Goal: Find specific page/section: Find specific page/section

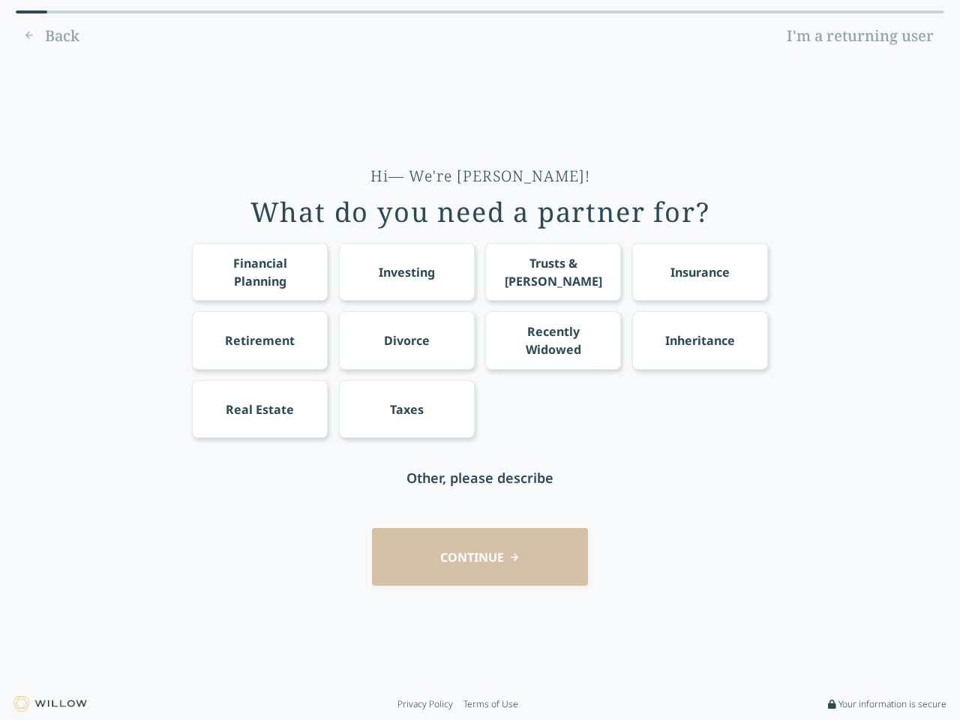
click at [480, 360] on div "Financial Planning Investing Trusts & [PERSON_NAME] Insurance Retirement Divorc…" at bounding box center [480, 340] width 576 height 195
click at [259, 271] on div "Financial Planning" at bounding box center [260, 272] width 108 height 36
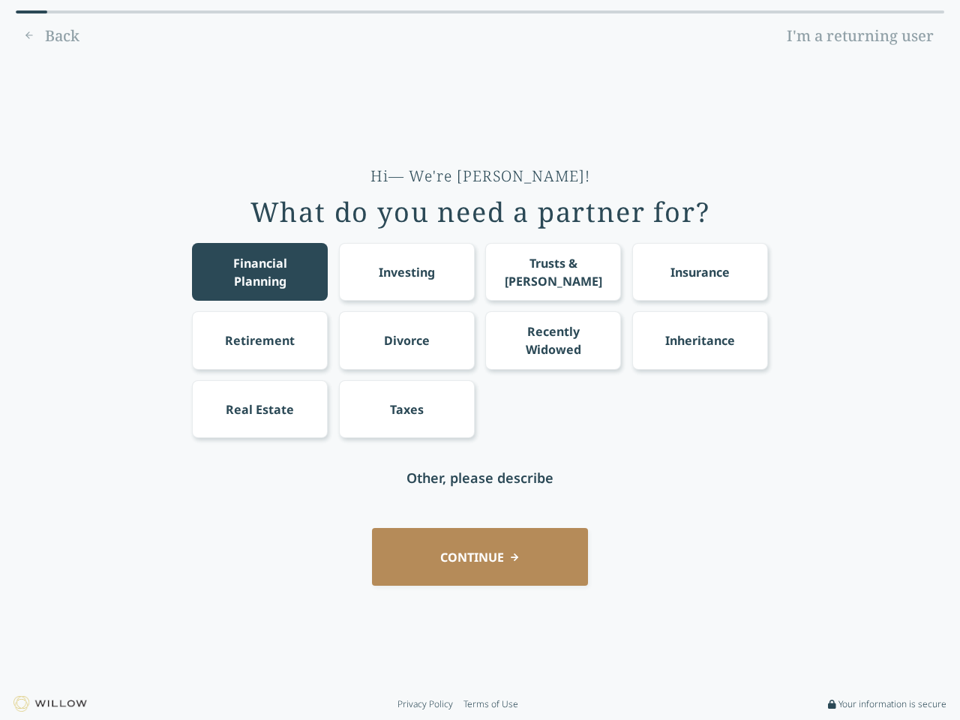
click at [406, 271] on div "Investing" at bounding box center [407, 272] width 56 height 18
click at [553, 271] on div "Trusts & [PERSON_NAME]" at bounding box center [553, 272] width 108 height 36
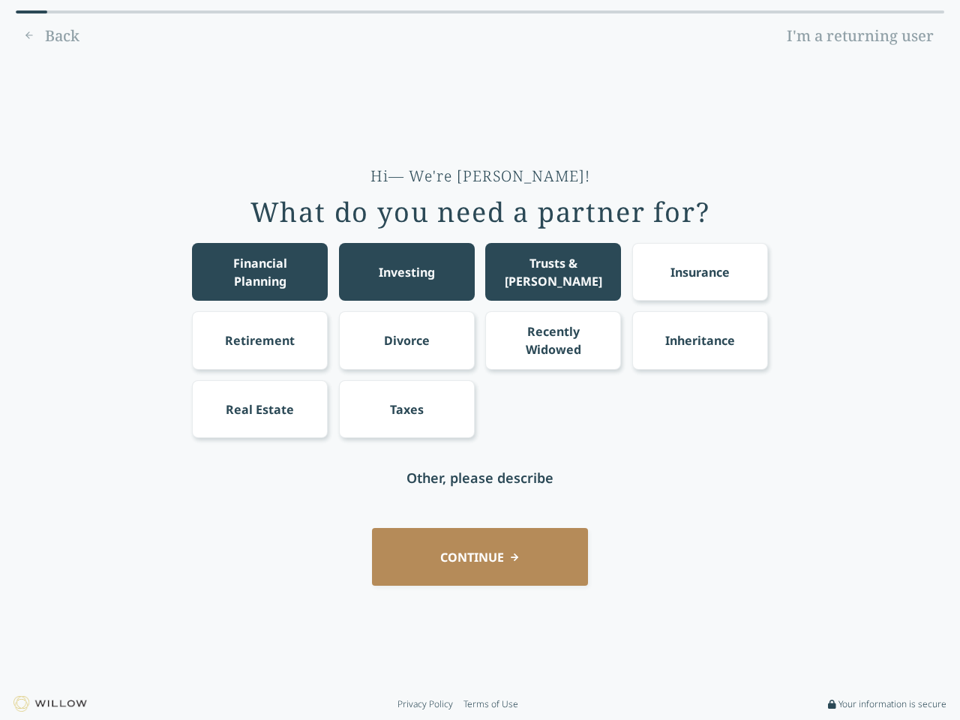
click at [700, 271] on div "Insurance" at bounding box center [699, 272] width 59 height 18
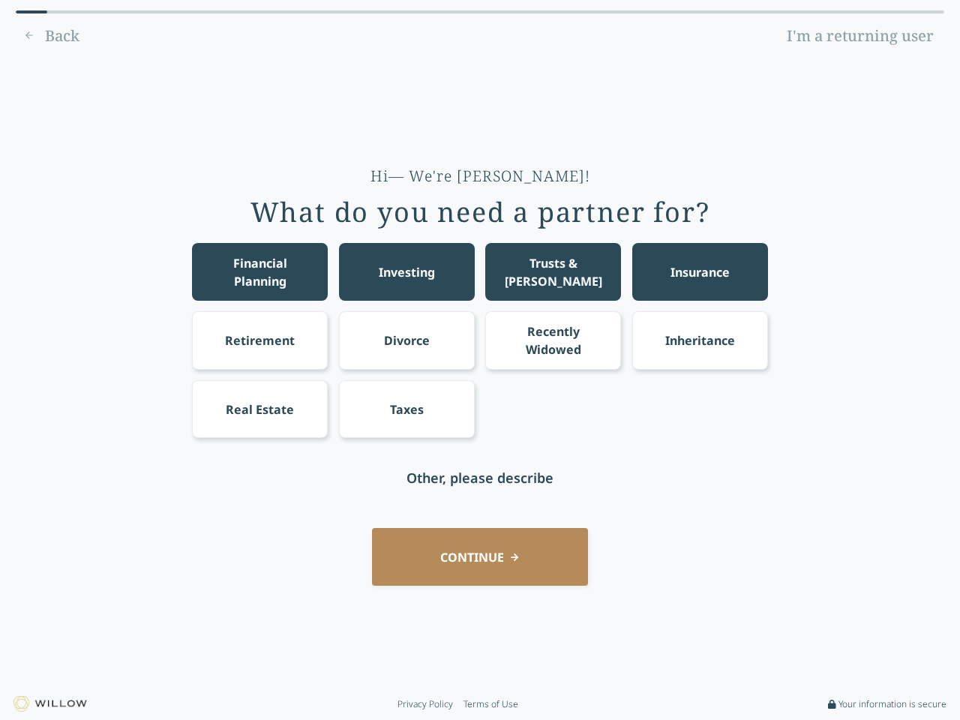
click at [259, 340] on div "Retirement" at bounding box center [260, 340] width 70 height 18
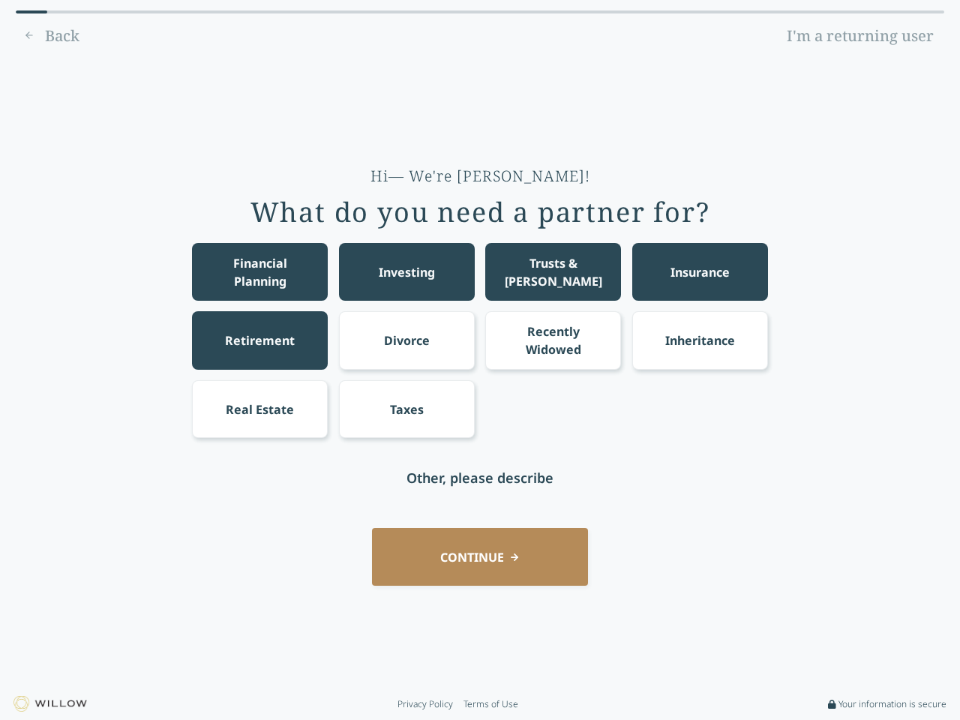
click at [406, 340] on div "Divorce" at bounding box center [407, 340] width 46 height 18
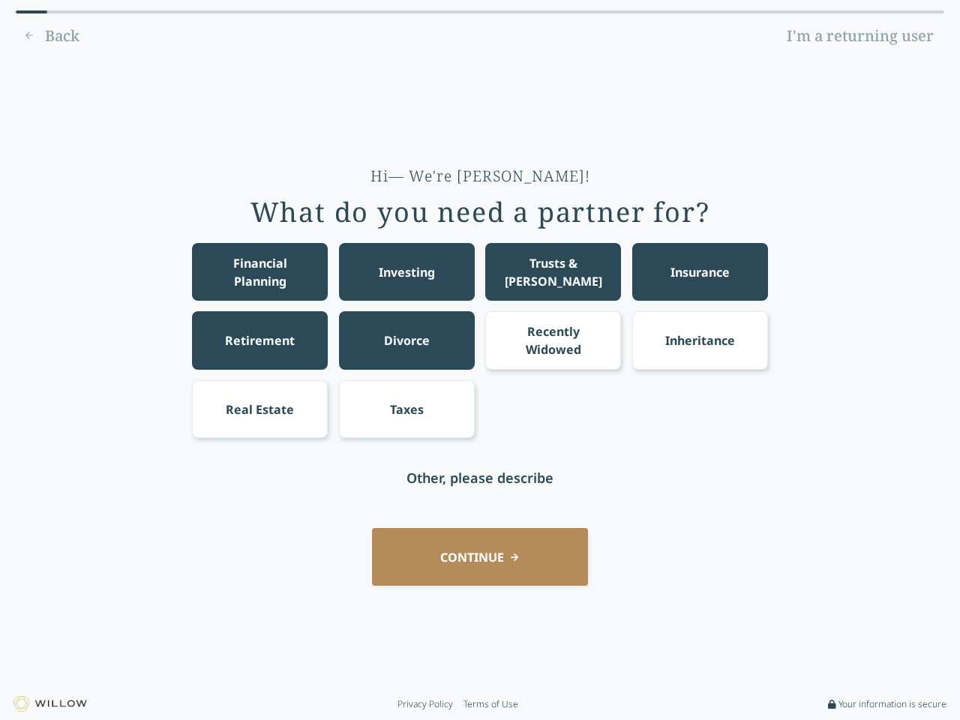
click at [553, 340] on div "Recently Widowed" at bounding box center [553, 340] width 108 height 36
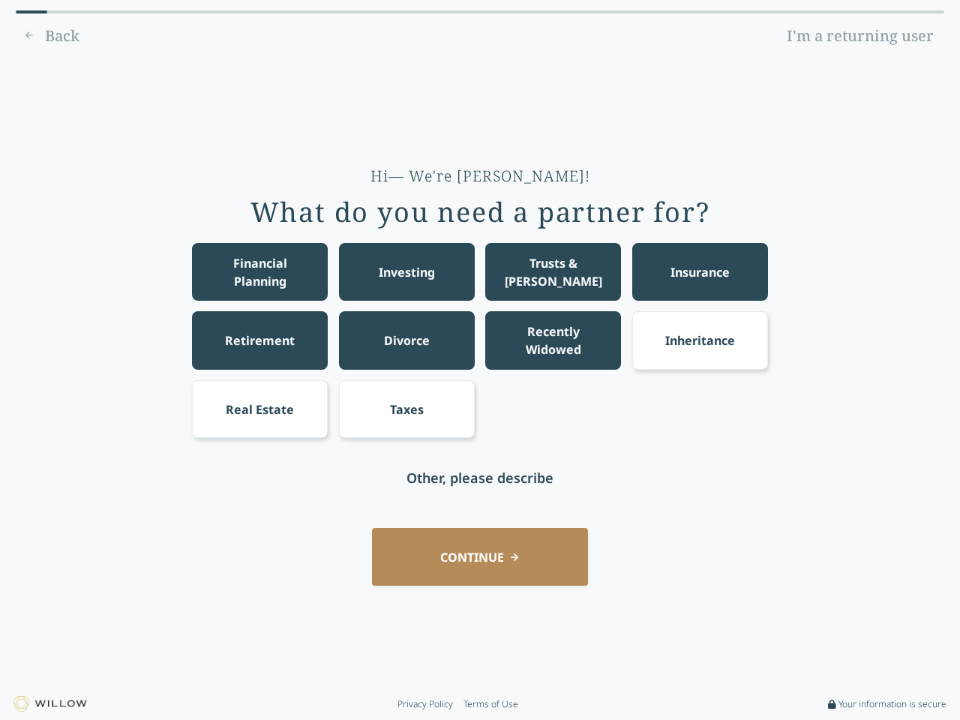
click at [700, 340] on div "Inheritance" at bounding box center [700, 340] width 70 height 18
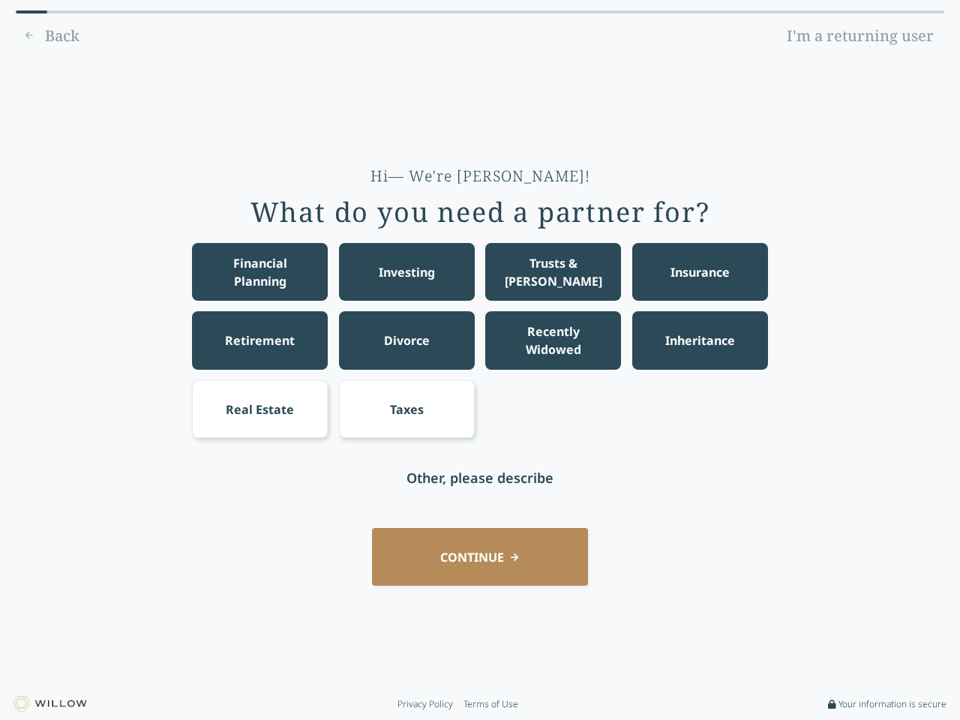
click at [259, 409] on div "Real Estate" at bounding box center [260, 409] width 68 height 18
